Goal: Navigation & Orientation: Find specific page/section

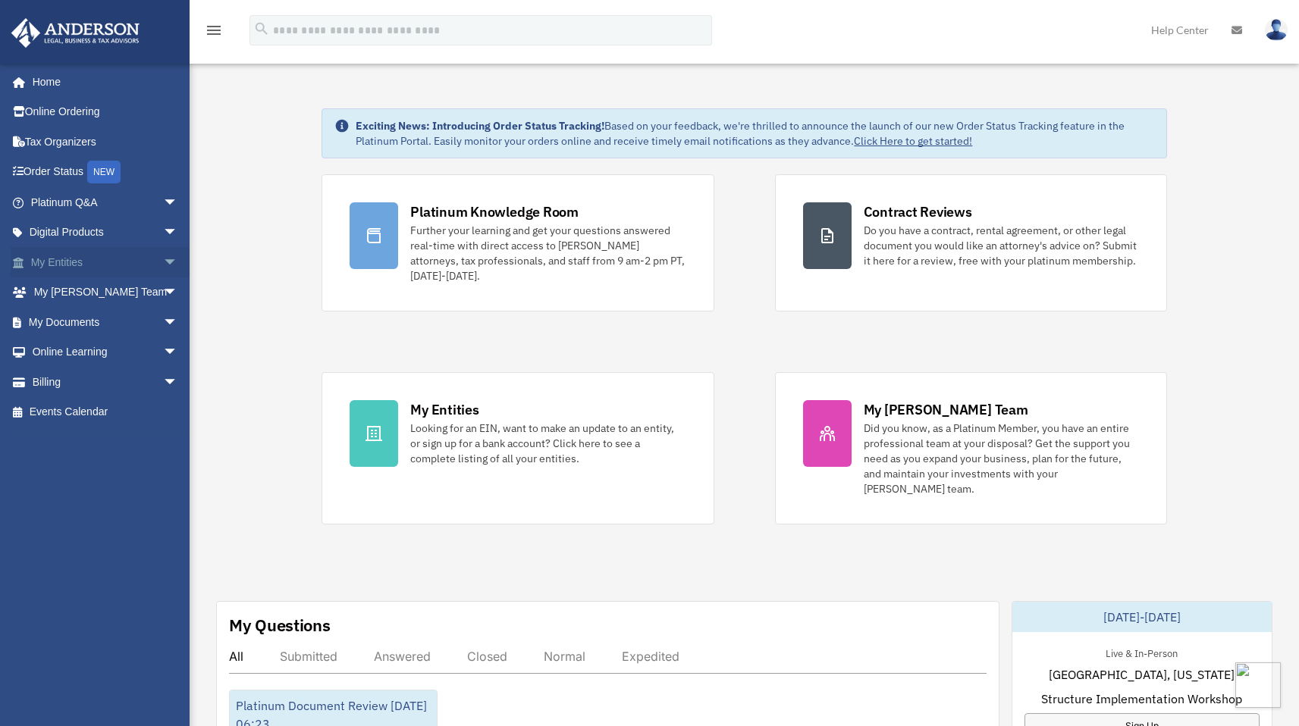
click at [36, 257] on link "My Entities arrow_drop_down" at bounding box center [106, 262] width 190 height 30
click at [77, 265] on link "My Entities arrow_drop_down" at bounding box center [106, 262] width 190 height 30
click at [163, 259] on span "arrow_drop_down" at bounding box center [178, 262] width 30 height 31
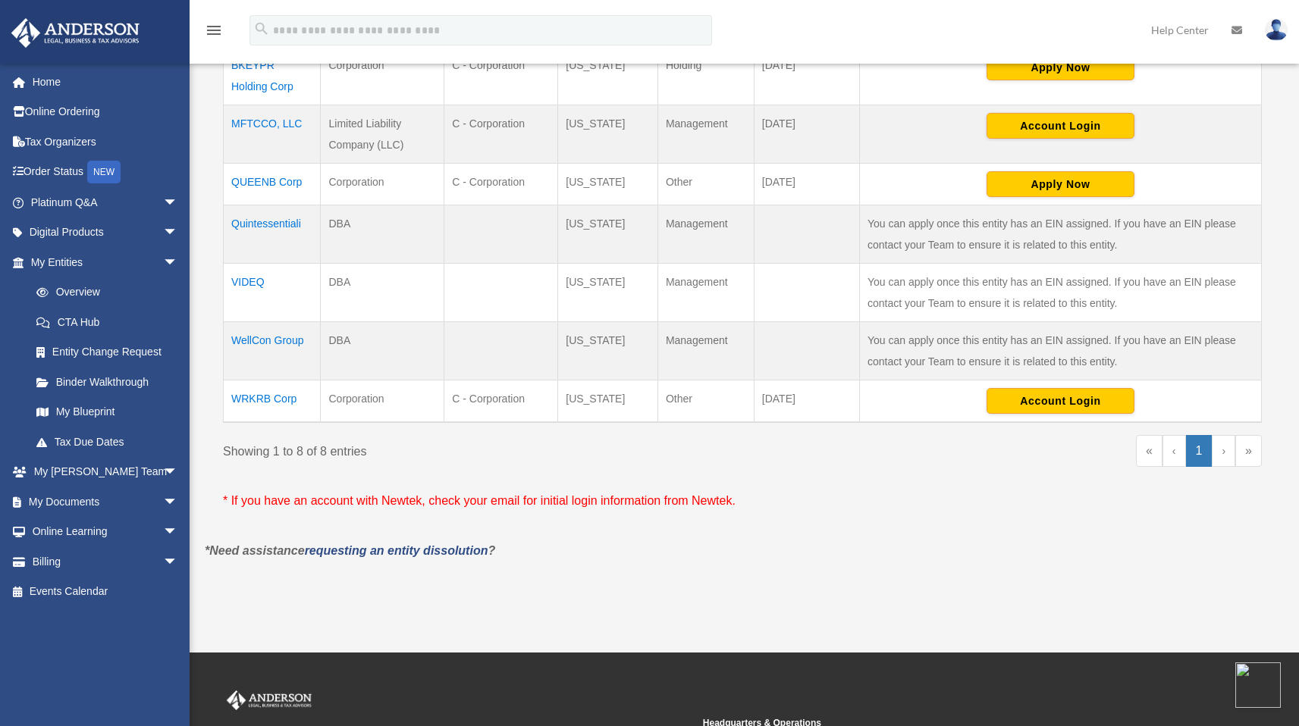
scroll to position [451, 0]
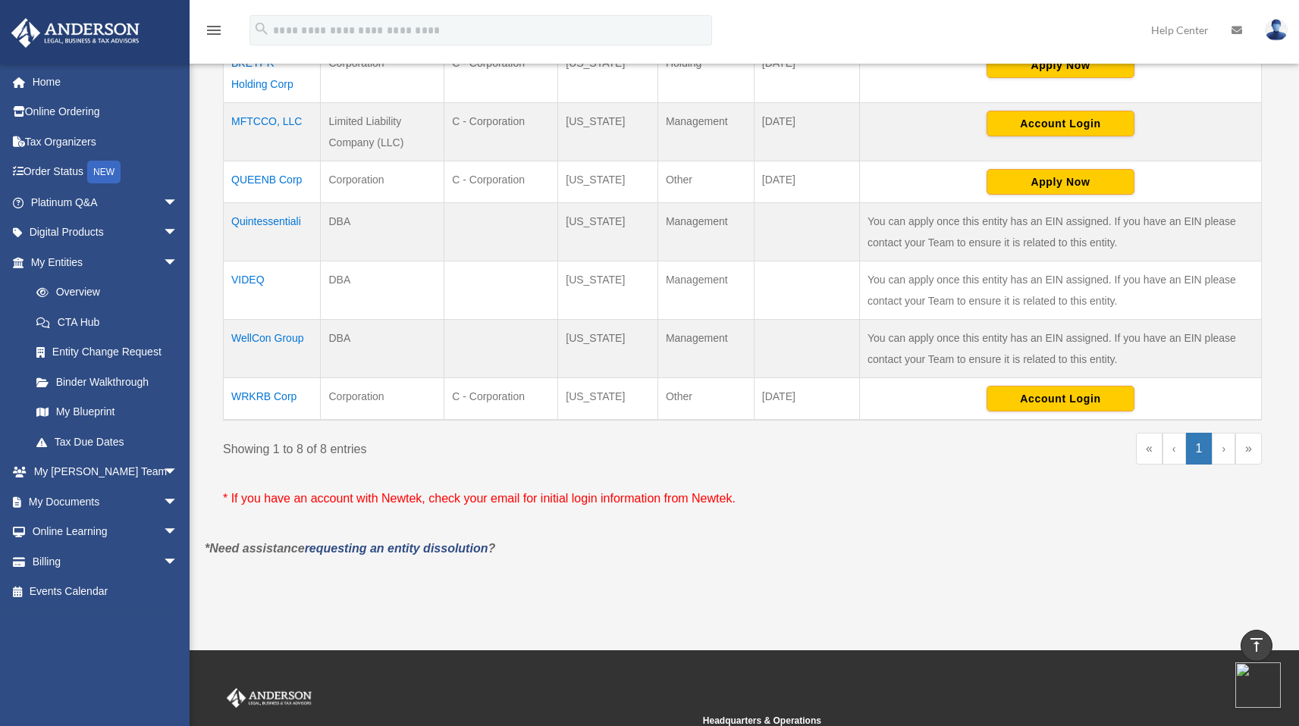
click at [257, 397] on td "WRKRB Corp" at bounding box center [272, 399] width 97 height 42
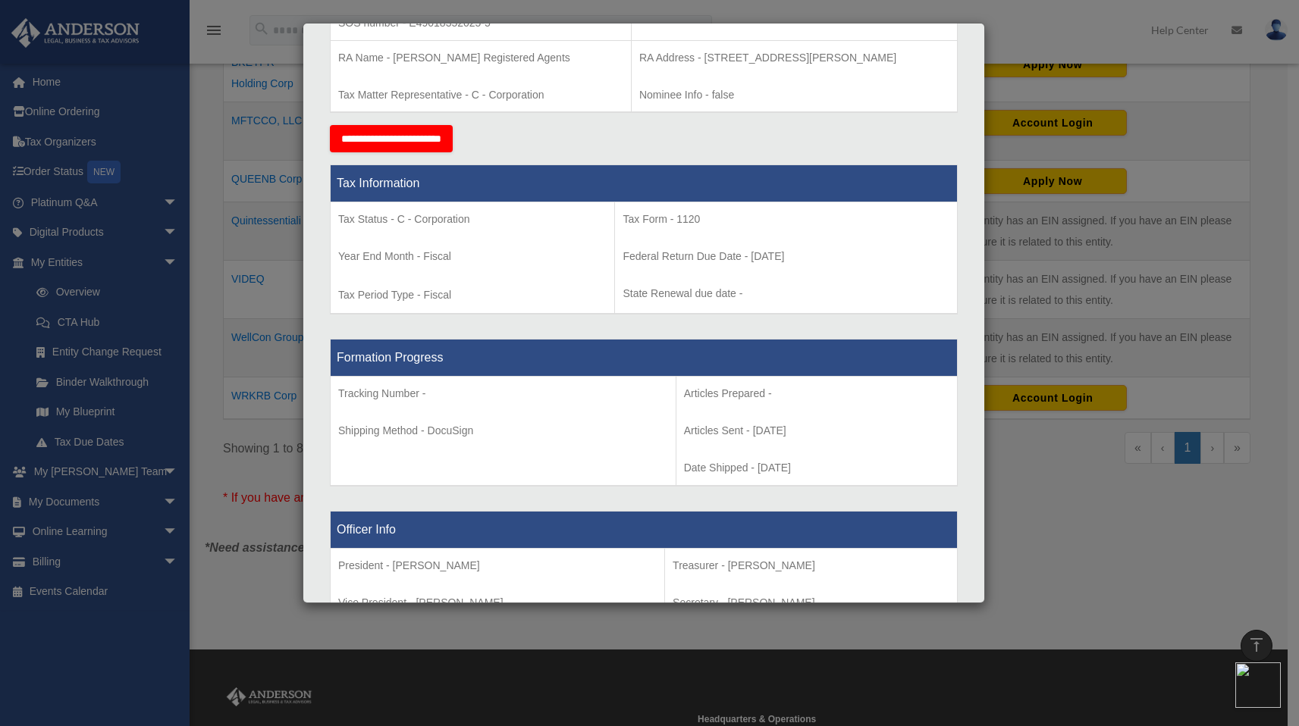
scroll to position [496, 0]
